Goal: Task Accomplishment & Management: Use online tool/utility

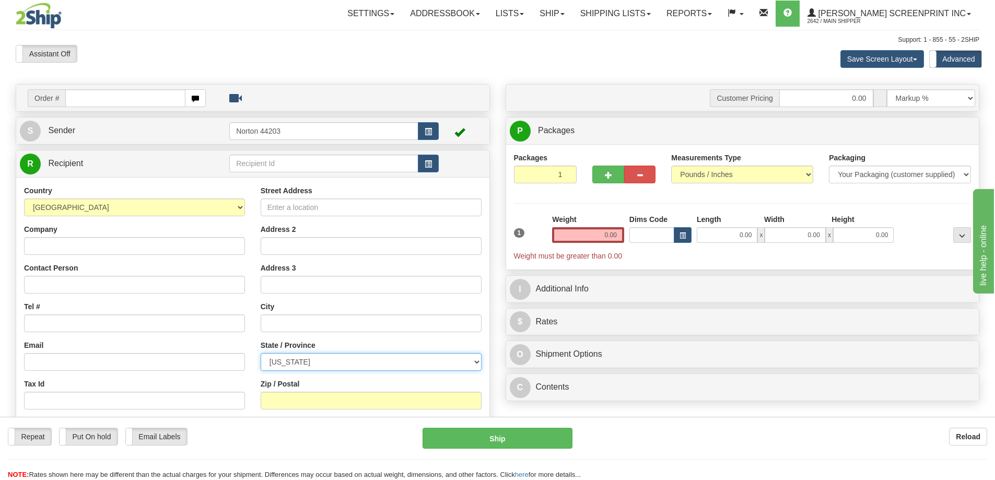
click at [310, 366] on select "[US_STATE] [US_STATE] [US_STATE] [US_STATE] Armed Forces America Armed Forces E…" at bounding box center [371, 362] width 221 height 18
select select "CA"
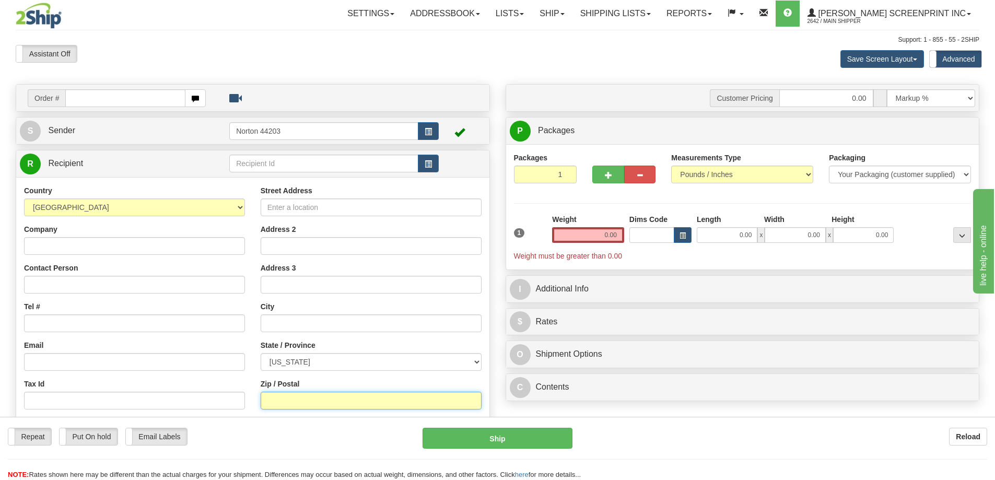
paste input "[GEOGRAPHIC_DATA]"
type input "[GEOGRAPHIC_DATA]"
click at [314, 327] on input "text" at bounding box center [371, 323] width 221 height 18
paste input "[GEOGRAPHIC_DATA]"
type input "[GEOGRAPHIC_DATA]"
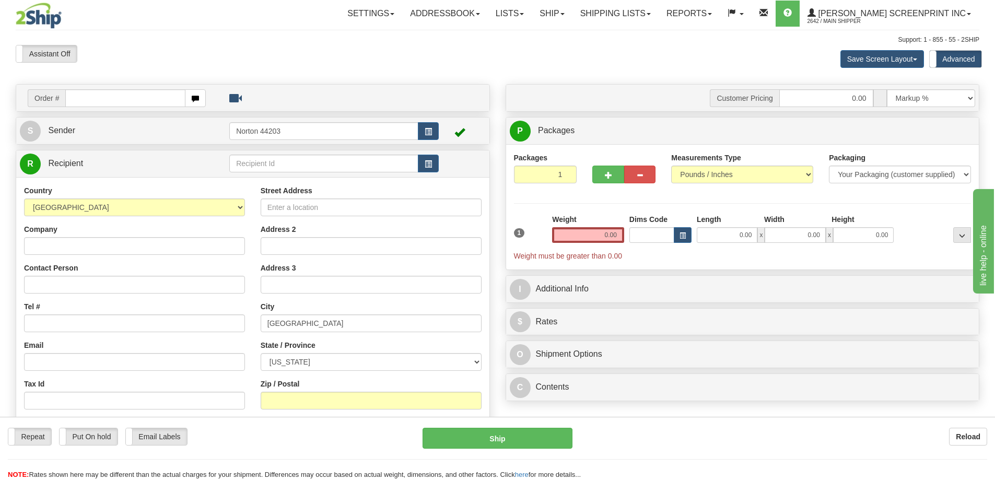
drag, startPoint x: 285, startPoint y: 412, endPoint x: 291, endPoint y: 401, distance: 12.8
click at [286, 410] on div "Street Address Address 2 Address 3 City [GEOGRAPHIC_DATA] State / Province [US_…" at bounding box center [371, 325] width 237 height 281
click at [291, 400] on input "Zip / Postal" at bounding box center [371, 401] width 221 height 18
click at [311, 401] on input "Zip / Postal" at bounding box center [371, 401] width 221 height 18
type input "90620"
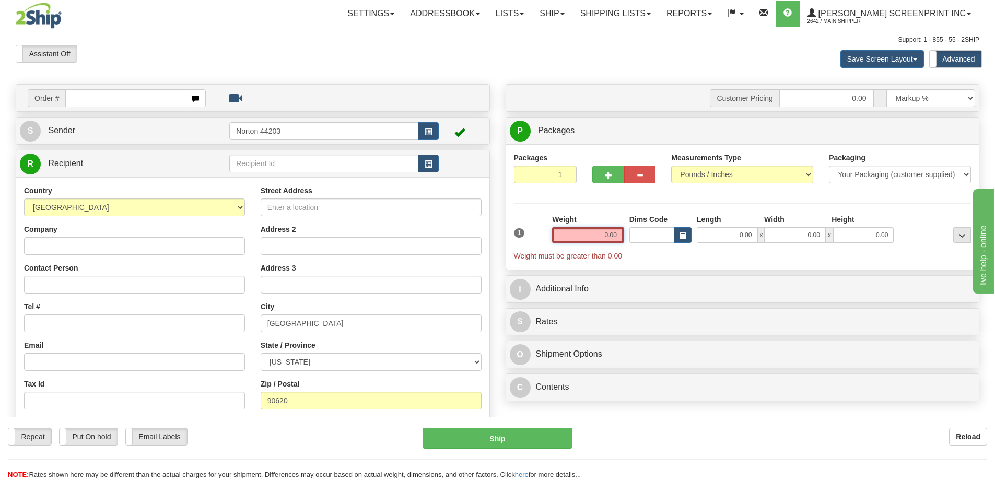
click at [605, 236] on input "0.00" at bounding box center [588, 235] width 72 height 16
click at [605, 237] on input "text" at bounding box center [588, 235] width 72 height 16
click at [606, 237] on input "text" at bounding box center [588, 235] width 72 height 16
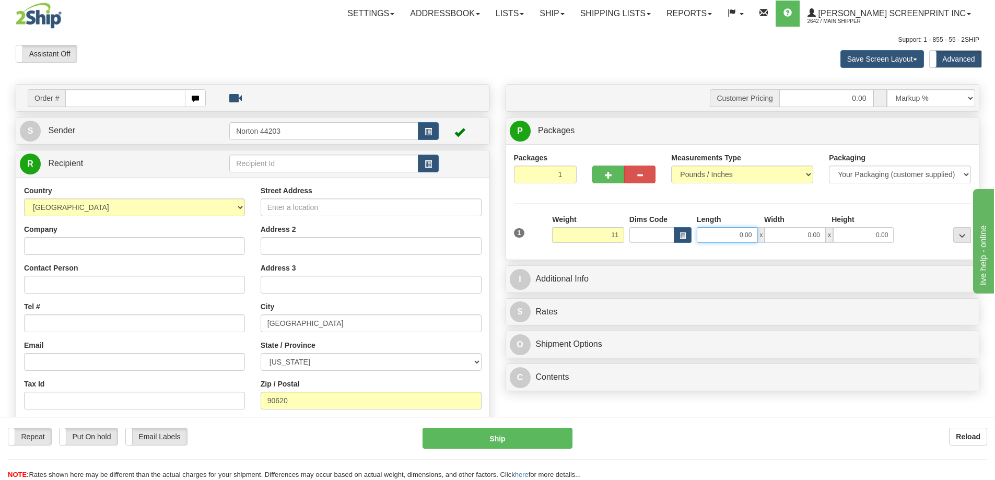
type input "11.00"
click at [752, 239] on input "0.00" at bounding box center [727, 235] width 61 height 16
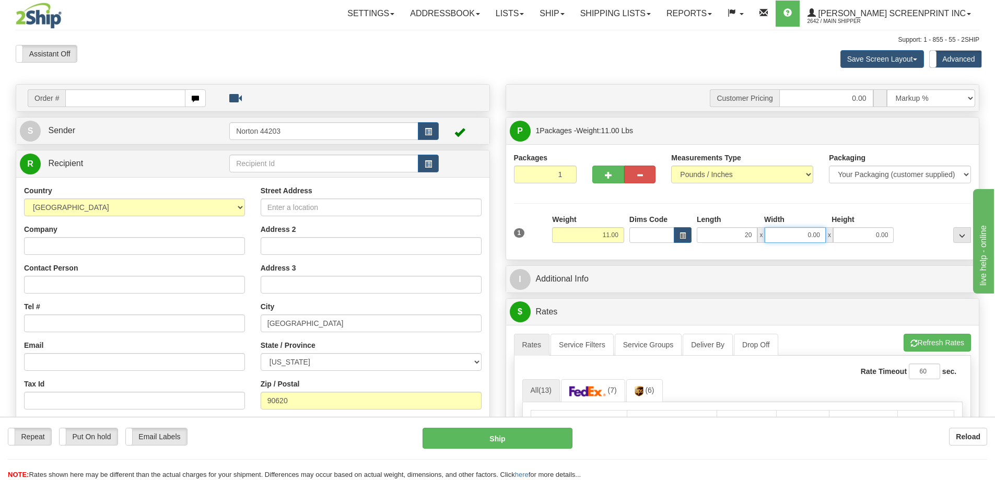
type input "20.00"
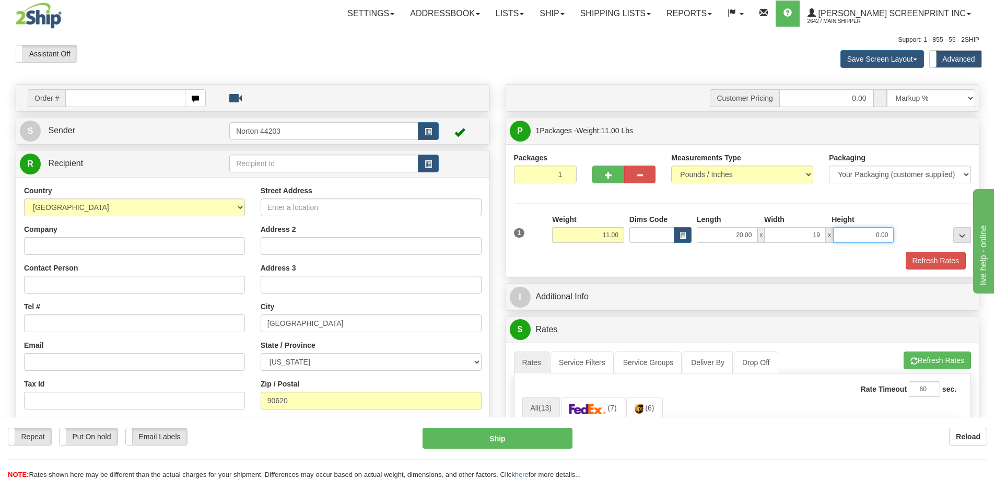
type input "19.00"
type input "10.00"
click at [757, 265] on div "Refresh Rates" at bounding box center [742, 261] width 463 height 18
click at [925, 256] on button "Refresh Rates" at bounding box center [936, 261] width 60 height 18
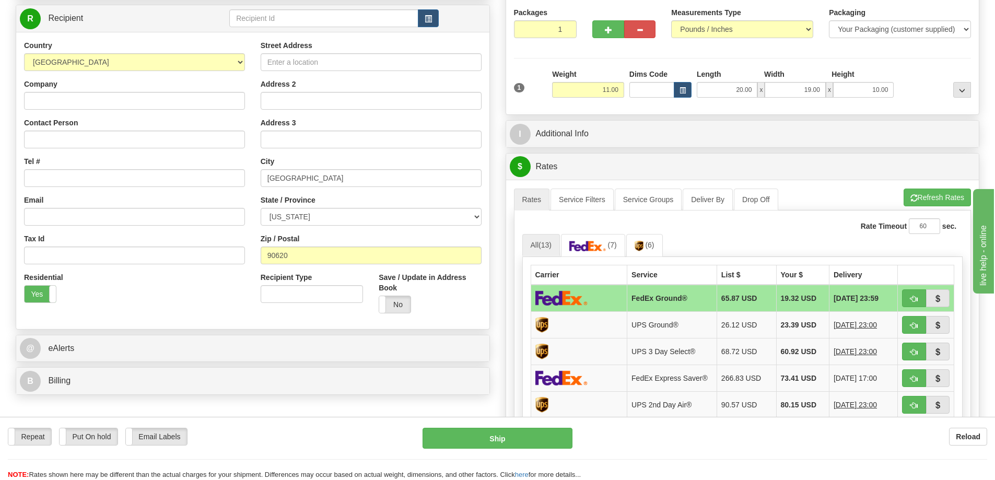
scroll to position [104, 0]
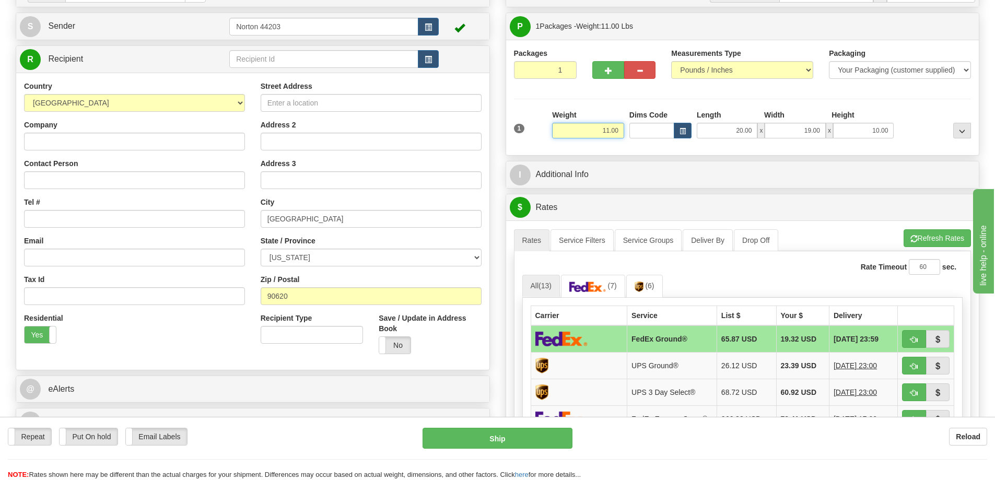
click at [615, 133] on input "11.00" at bounding box center [588, 131] width 72 height 16
type input "33.00"
click at [746, 148] on div "Packages 1 1 Measurements Type" at bounding box center [742, 97] width 473 height 115
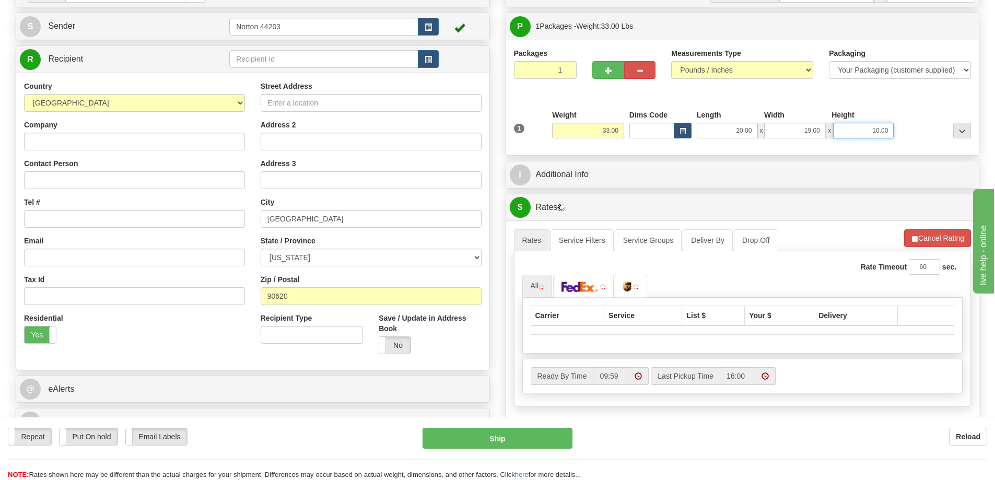
click at [874, 132] on input "10.00" at bounding box center [863, 131] width 61 height 16
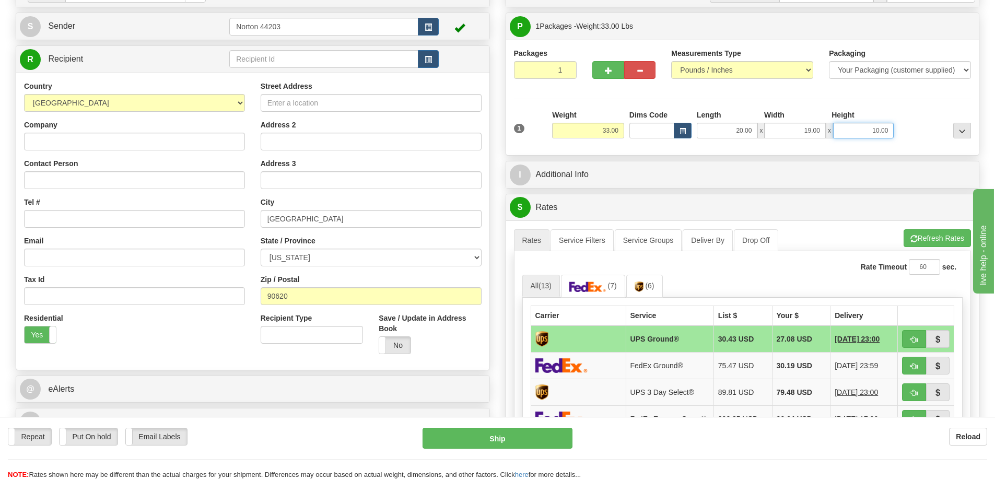
click at [875, 130] on input "10.00" at bounding box center [863, 131] width 61 height 16
type input "30.00"
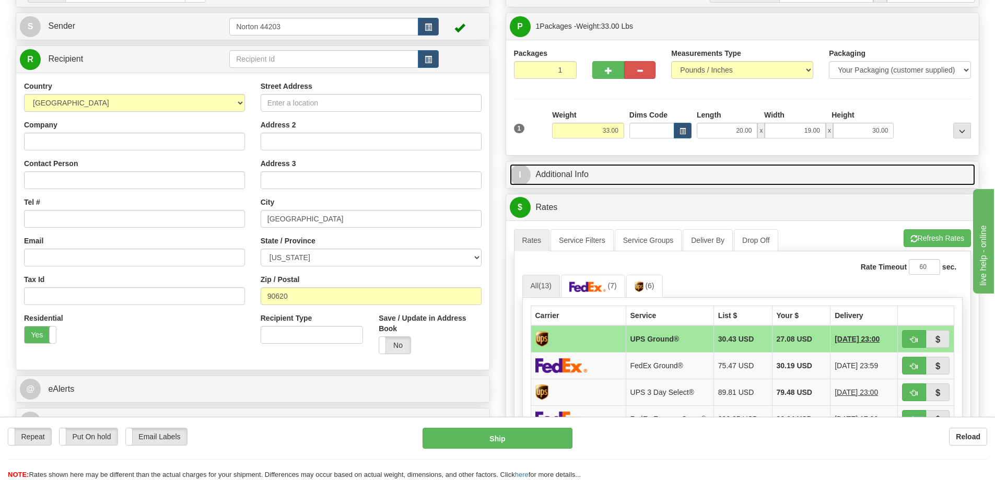
click at [881, 171] on link "I Additional Info" at bounding box center [743, 174] width 466 height 21
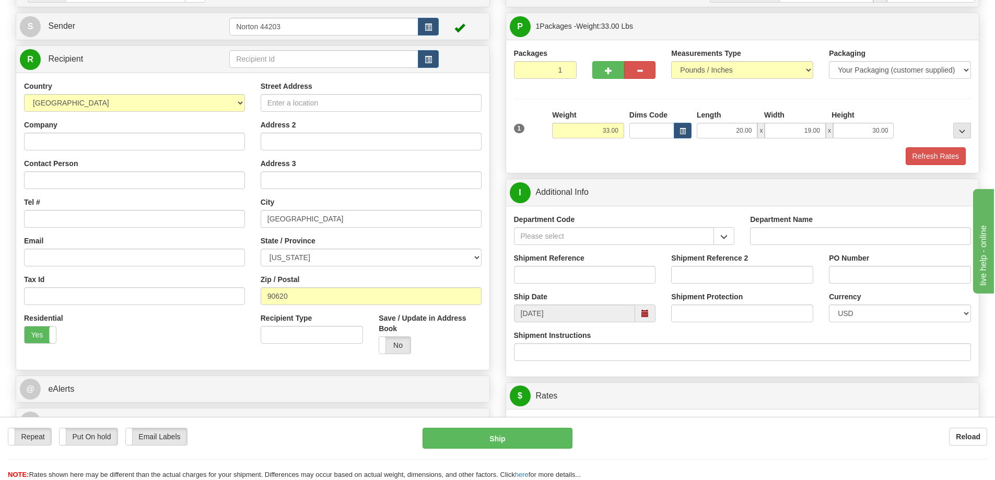
click at [906, 124] on div at bounding box center [934, 124] width 77 height 29
click at [927, 157] on button "Refresh Rates" at bounding box center [936, 156] width 60 height 18
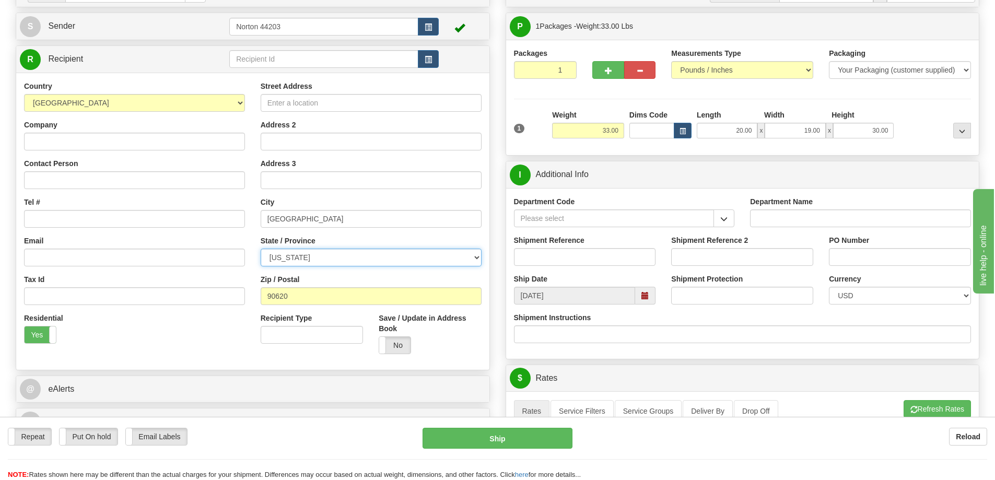
click at [350, 262] on select "[US_STATE] [US_STATE] [US_STATE] [US_STATE] Armed Forces America Armed Forces E…" at bounding box center [371, 258] width 221 height 18
click at [349, 259] on select "[US_STATE] [US_STATE] [US_STATE] [US_STATE] Armed Forces America Armed Forces E…" at bounding box center [371, 258] width 221 height 18
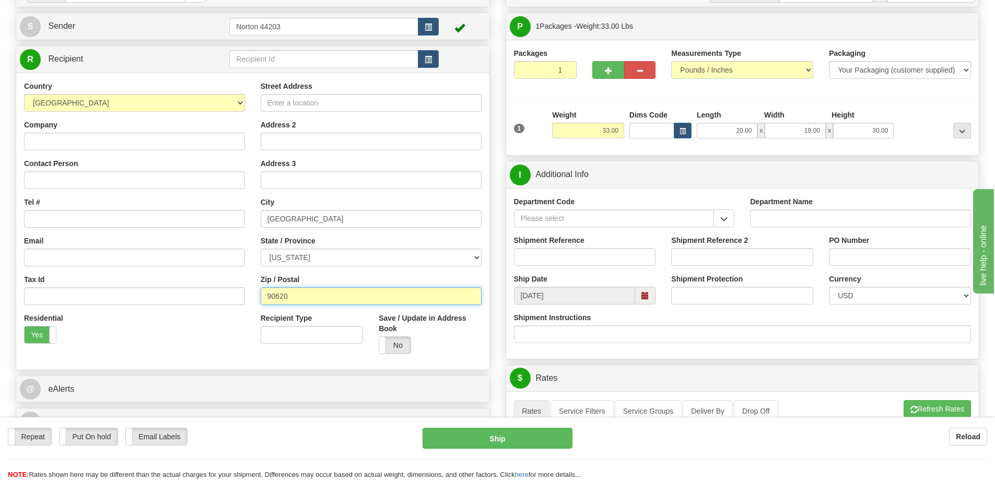
drag, startPoint x: 305, startPoint y: 301, endPoint x: 252, endPoint y: 300, distance: 52.8
click at [253, 300] on div "Street Address Address 2 Address 3 City [GEOGRAPHIC_DATA] State / Province [US_…" at bounding box center [371, 221] width 237 height 281
type input "39470"
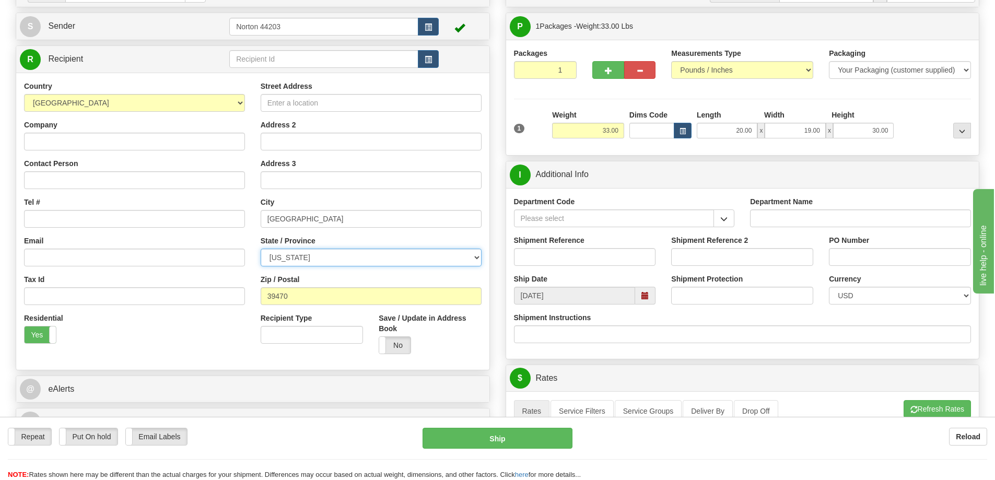
click at [317, 255] on select "[US_STATE] [US_STATE] [US_STATE] [US_STATE] Armed Forces America Armed Forces E…" at bounding box center [371, 258] width 221 height 18
select select "MS"
drag, startPoint x: 315, startPoint y: 223, endPoint x: 245, endPoint y: 221, distance: 70.0
click at [245, 221] on div "Country [GEOGRAPHIC_DATA] [GEOGRAPHIC_DATA] [GEOGRAPHIC_DATA] [GEOGRAPHIC_DATA]…" at bounding box center [252, 221] width 473 height 281
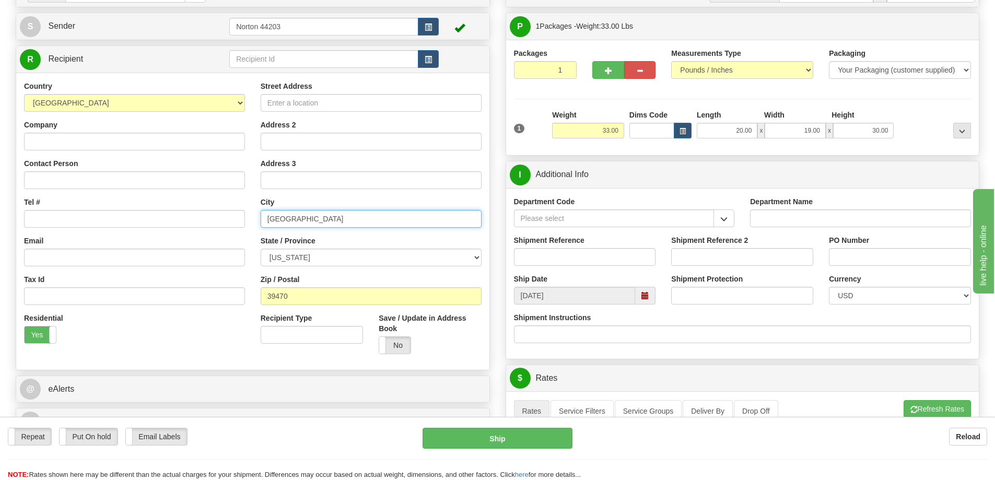
paste input "[GEOGRAPHIC_DATA]"
type input "[GEOGRAPHIC_DATA]"
click at [492, 297] on div "Order # S Sender Norton 44203" at bounding box center [253, 210] width 490 height 461
click at [941, 405] on button "Refresh Rates" at bounding box center [937, 409] width 67 height 18
drag, startPoint x: 873, startPoint y: 130, endPoint x: 909, endPoint y: 132, distance: 36.1
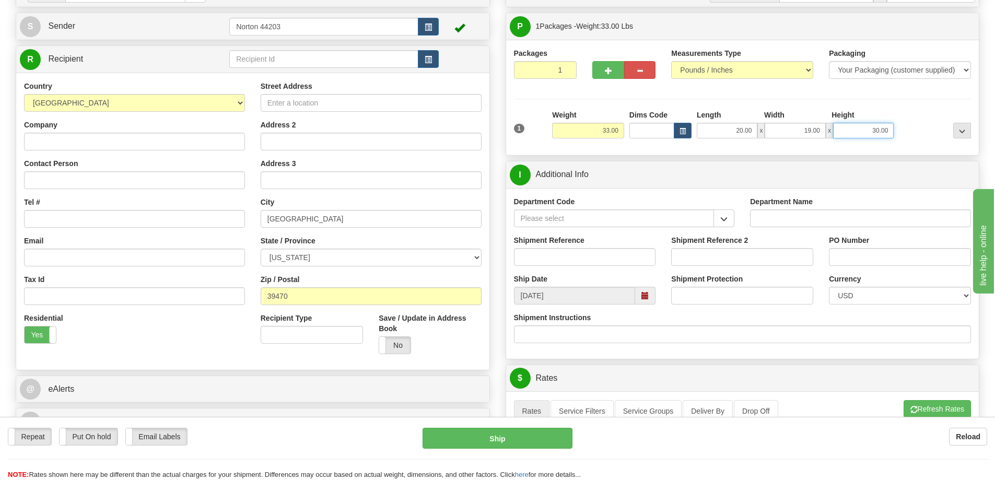
click at [909, 132] on div "1 Weight 33.00 Dims Code x x" at bounding box center [742, 128] width 463 height 37
type input "10.00"
click at [910, 132] on div at bounding box center [934, 124] width 77 height 29
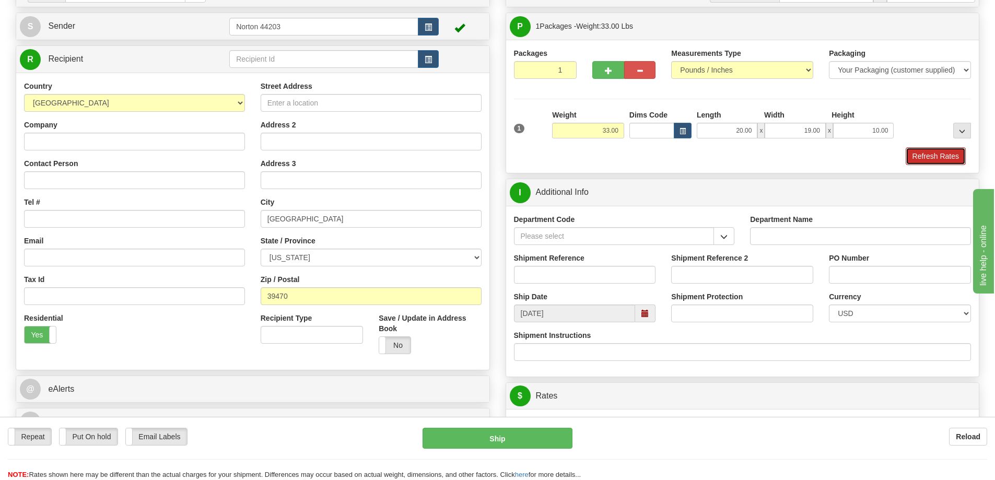
click at [952, 149] on button "Refresh Rates" at bounding box center [936, 156] width 60 height 18
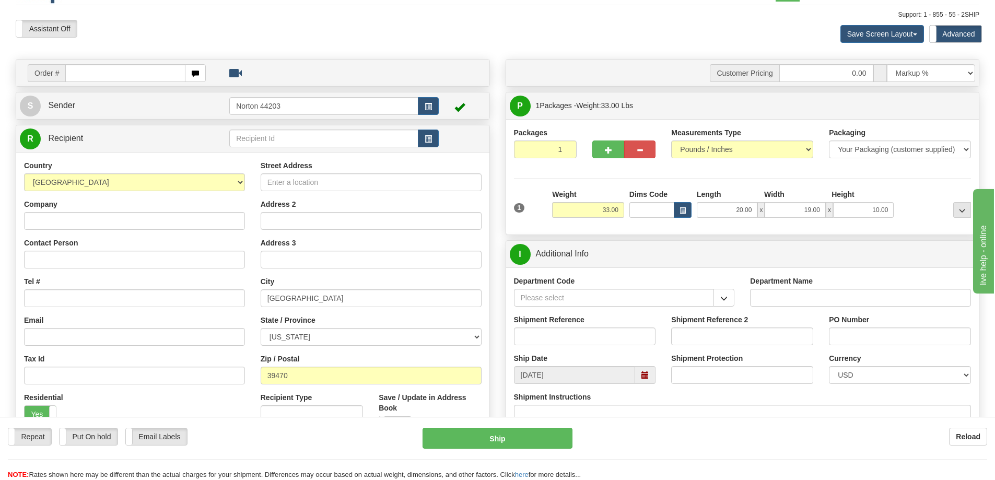
scroll to position [0, 0]
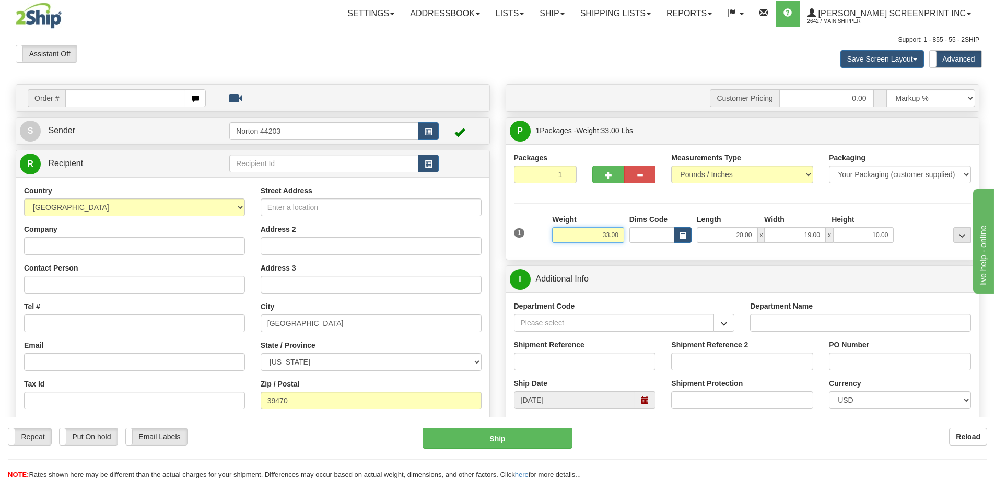
click at [608, 235] on input "33.00" at bounding box center [588, 235] width 72 height 16
click at [927, 209] on div "Packages 1 1 Measurements Type" at bounding box center [743, 202] width 458 height 99
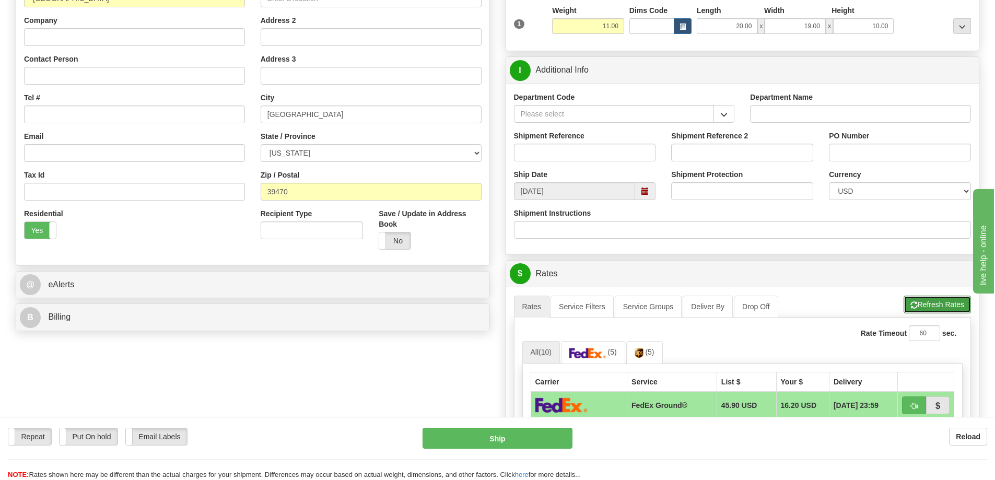
click at [939, 304] on button "Refresh Rates" at bounding box center [937, 305] width 67 height 18
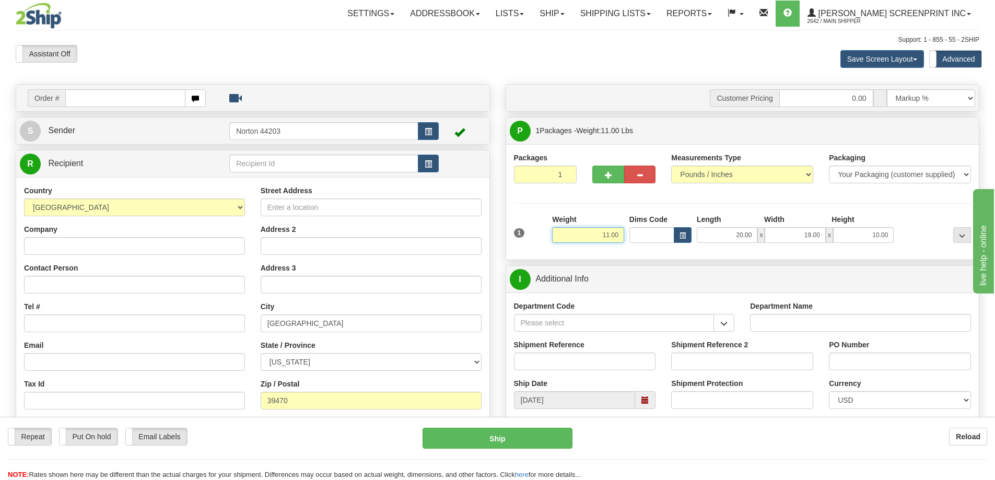
click at [602, 237] on input "11.00" at bounding box center [588, 235] width 72 height 16
click at [601, 237] on input "11.00" at bounding box center [588, 235] width 72 height 16
type input "33.00"
click at [857, 236] on input "10.00" at bounding box center [863, 235] width 61 height 16
drag, startPoint x: 864, startPoint y: 236, endPoint x: 914, endPoint y: 240, distance: 49.8
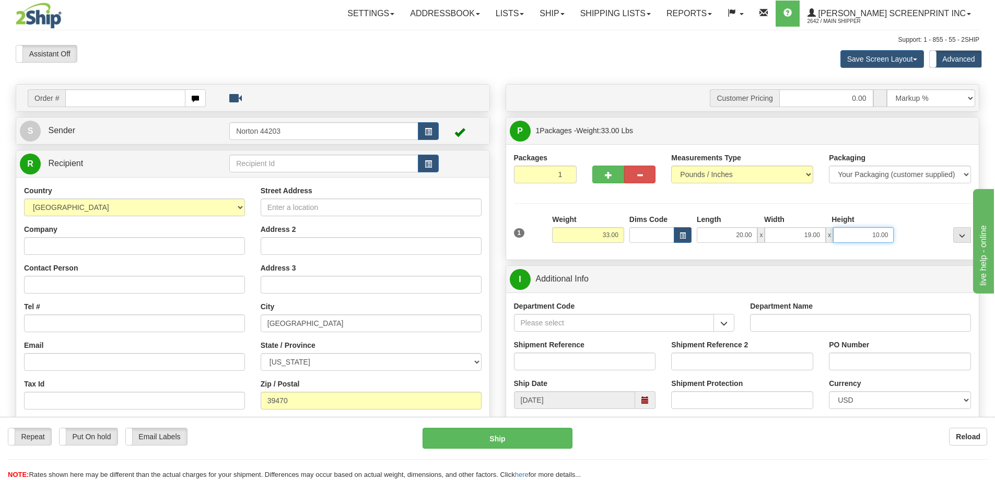
click at [913, 240] on div "1 Weight 33.00 Dims Code x x" at bounding box center [742, 232] width 463 height 37
type input "30.00"
click at [910, 238] on div at bounding box center [934, 228] width 77 height 29
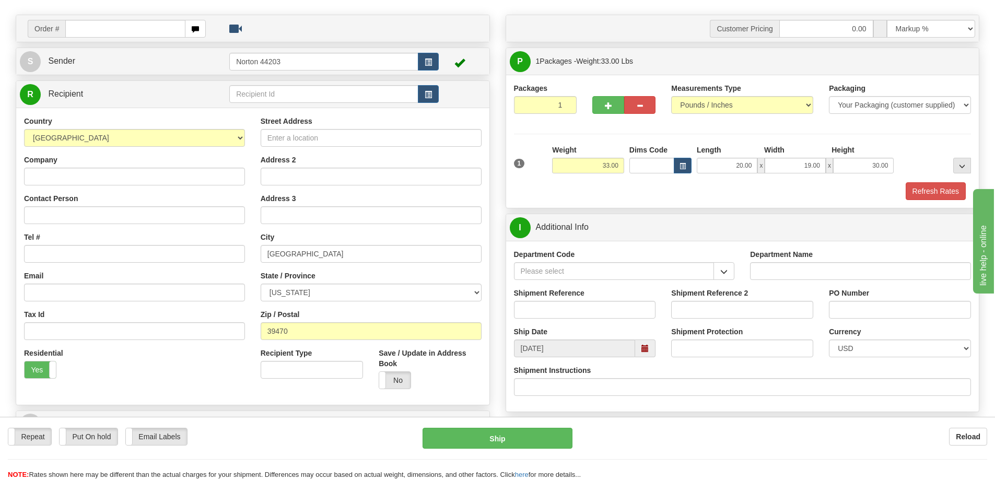
scroll to position [104, 0]
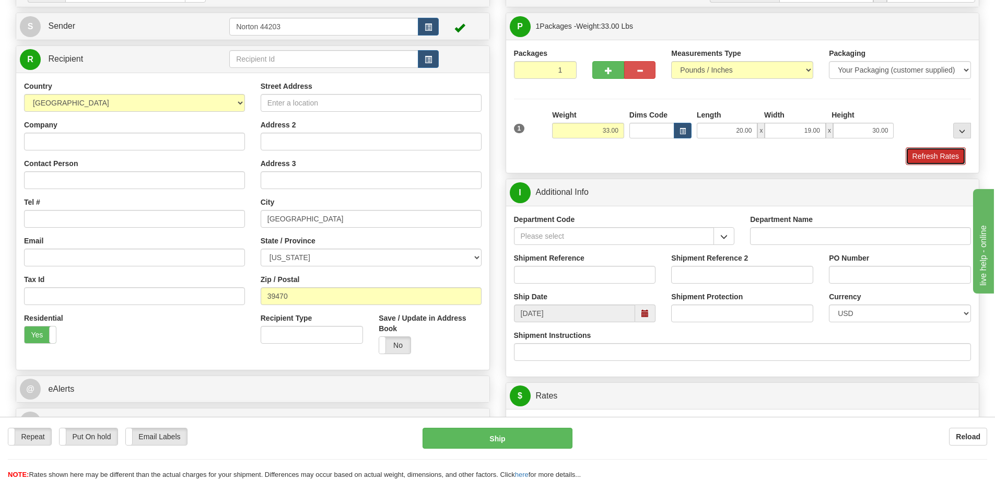
click at [949, 160] on button "Refresh Rates" at bounding box center [936, 156] width 60 height 18
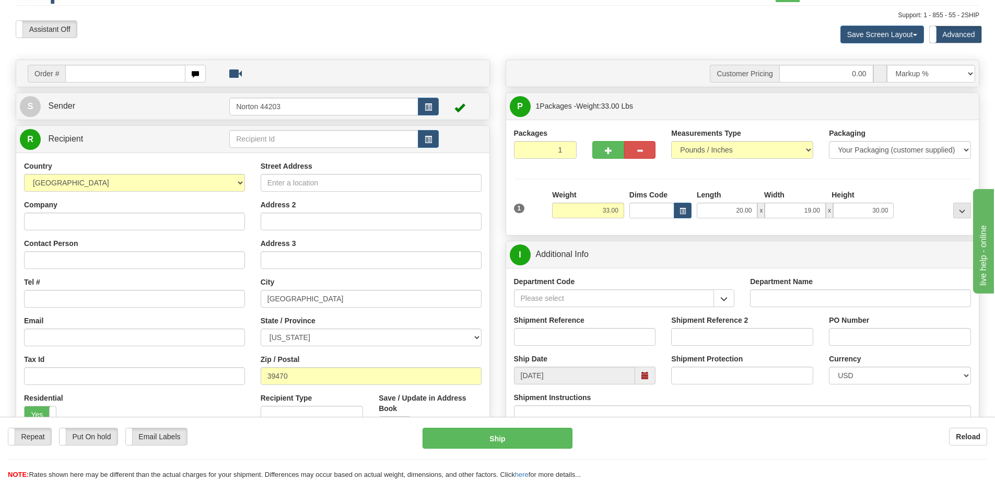
scroll to position [0, 0]
